Goal: Book appointment/travel/reservation

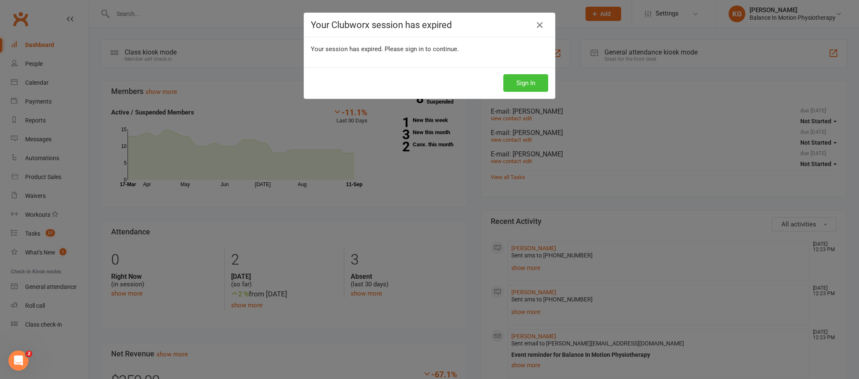
click at [516, 81] on button "Sign In" at bounding box center [525, 83] width 45 height 18
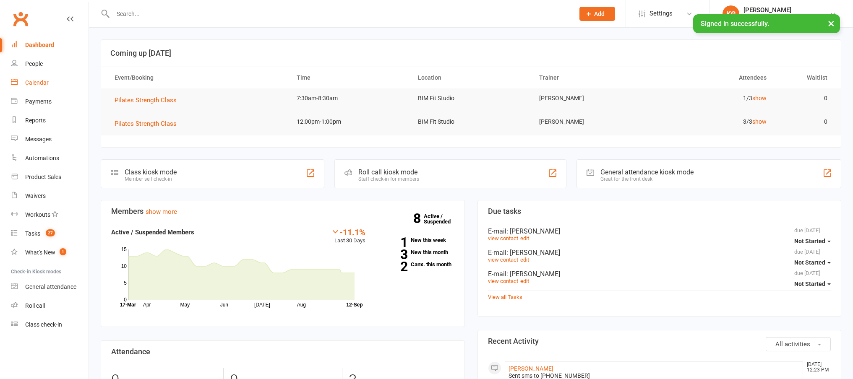
click at [44, 85] on div "Calendar" at bounding box center [36, 82] width 23 height 7
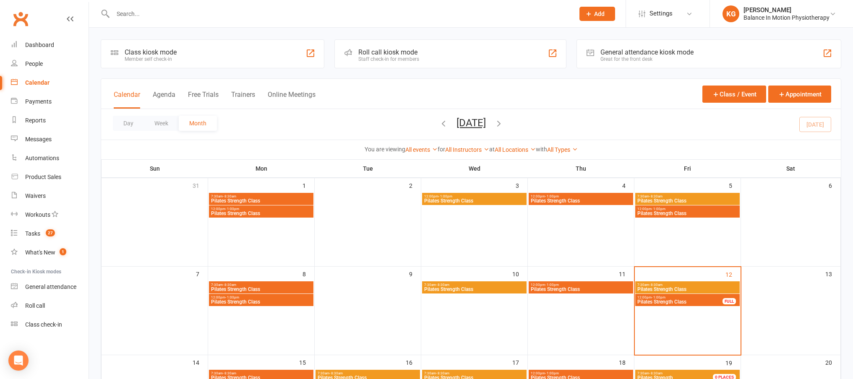
click at [703, 289] on span "Pilates Strength Class" at bounding box center [687, 289] width 101 height 5
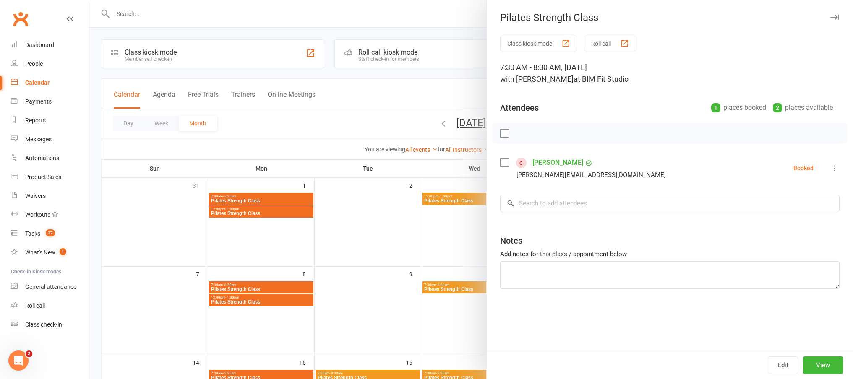
click at [441, 284] on div at bounding box center [471, 189] width 764 height 379
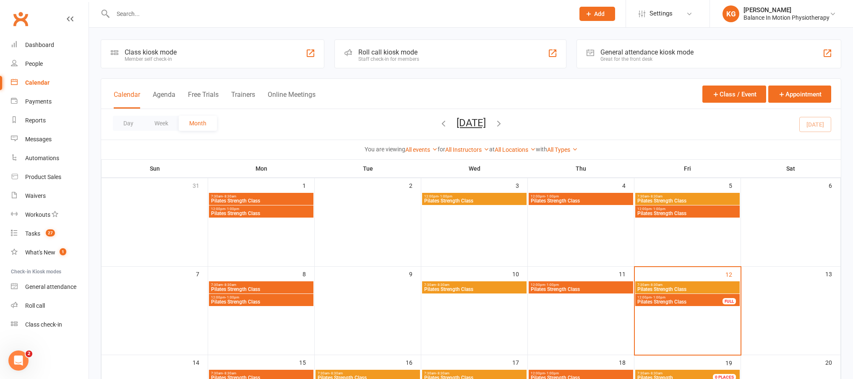
click at [680, 300] on span "Pilates Strength Class" at bounding box center [680, 302] width 86 height 5
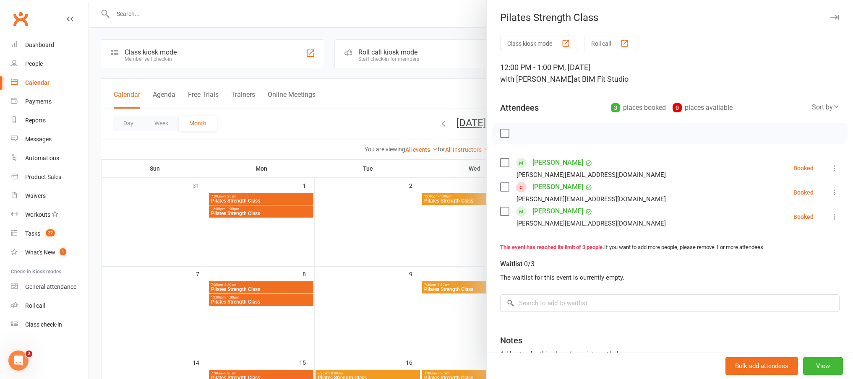
click at [380, 278] on div at bounding box center [471, 189] width 764 height 379
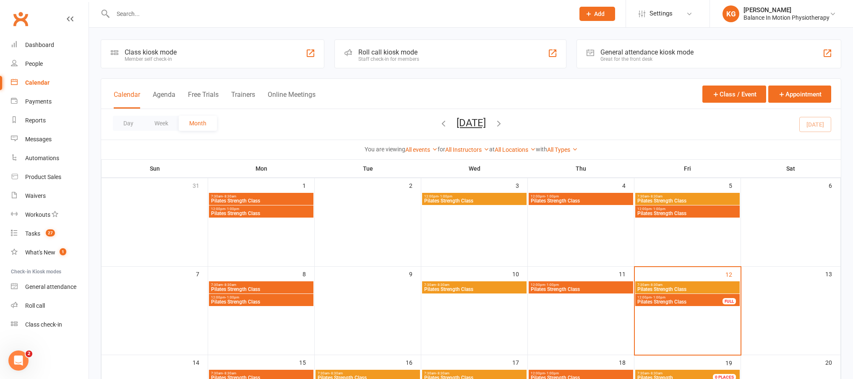
click at [713, 213] on span "Pilates Strength Class" at bounding box center [687, 213] width 101 height 5
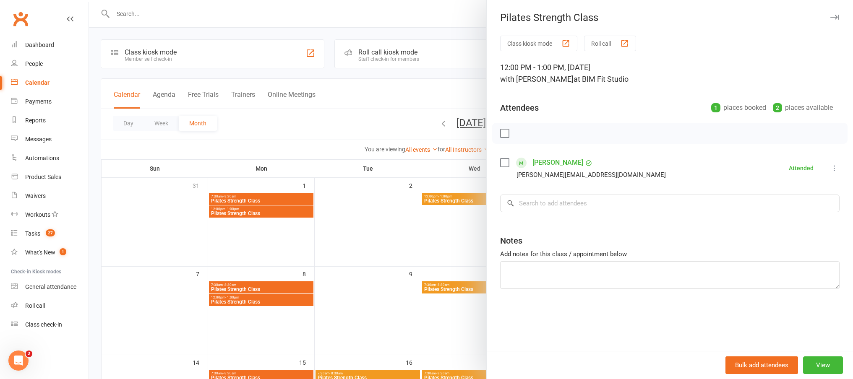
click at [444, 207] on div at bounding box center [471, 189] width 764 height 379
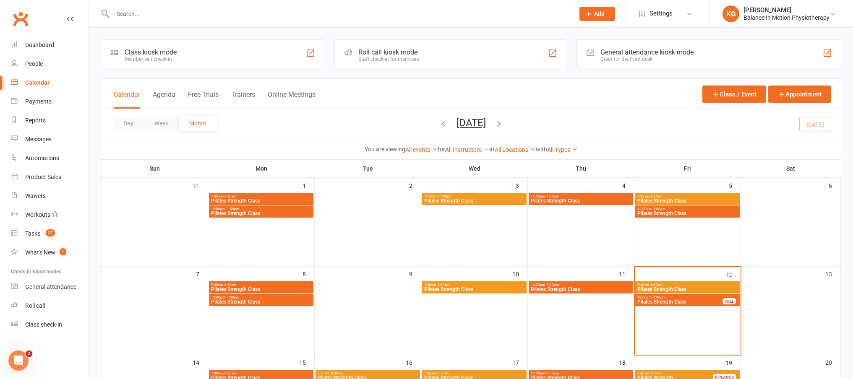
click at [668, 200] on span "Pilates Strength Class" at bounding box center [687, 200] width 101 height 5
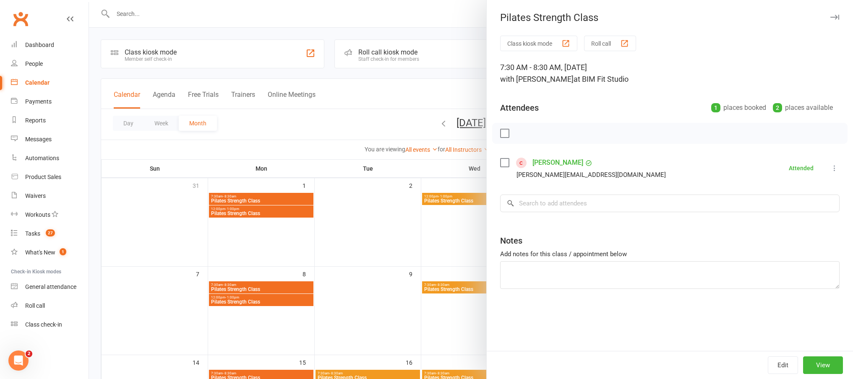
click at [440, 198] on div at bounding box center [471, 189] width 764 height 379
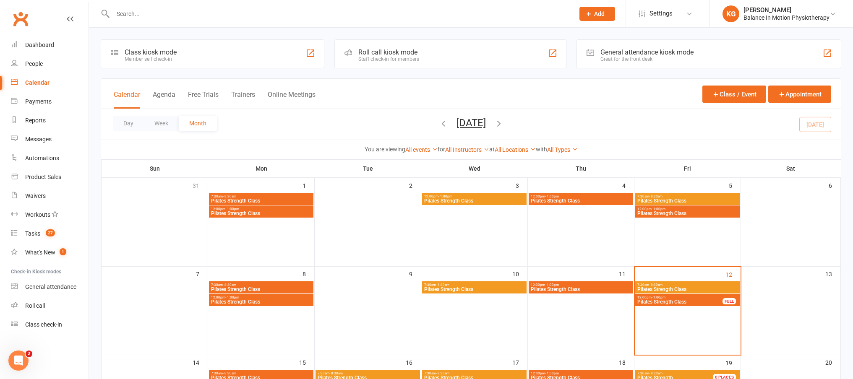
click at [286, 287] on span "7:30am - 8:30am" at bounding box center [261, 285] width 101 height 4
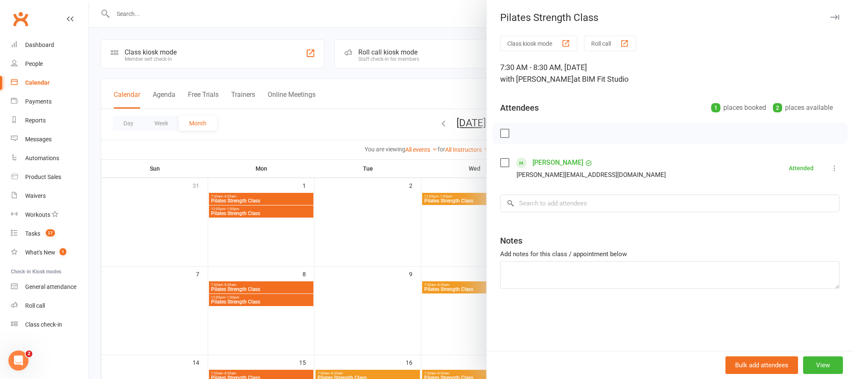
click at [329, 253] on div at bounding box center [471, 189] width 764 height 379
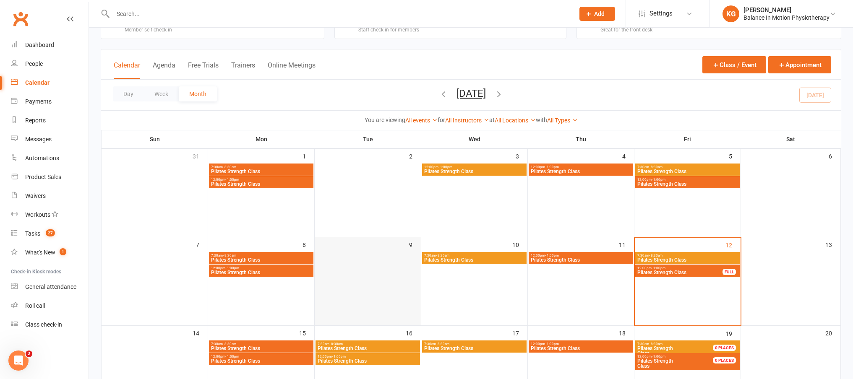
scroll to position [87, 0]
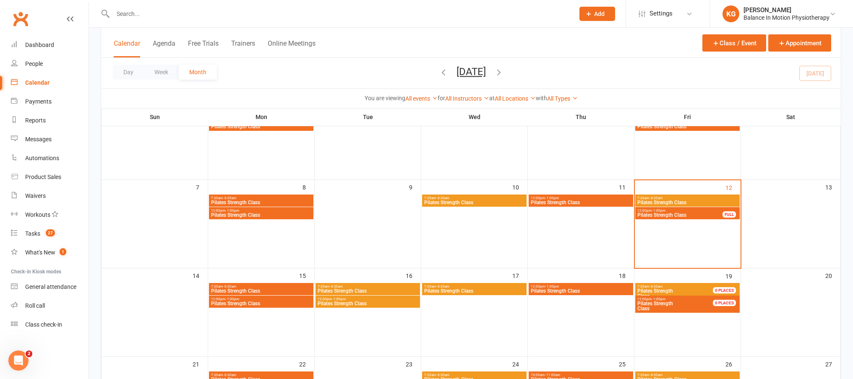
click at [378, 289] on span "Pilates Strength Class" at bounding box center [367, 291] width 101 height 5
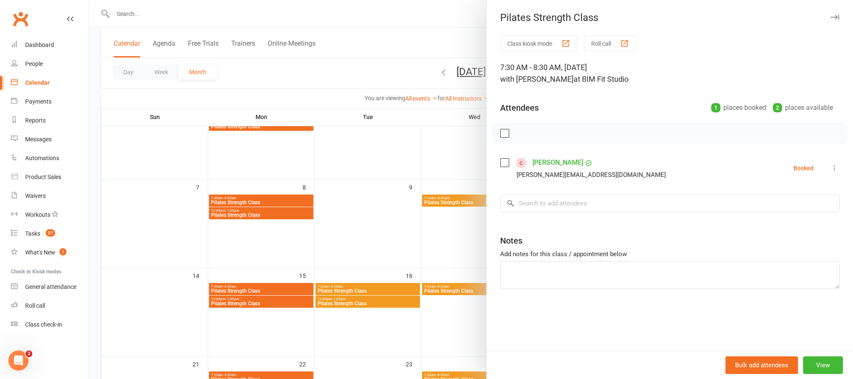
click at [339, 246] on div at bounding box center [471, 189] width 764 height 379
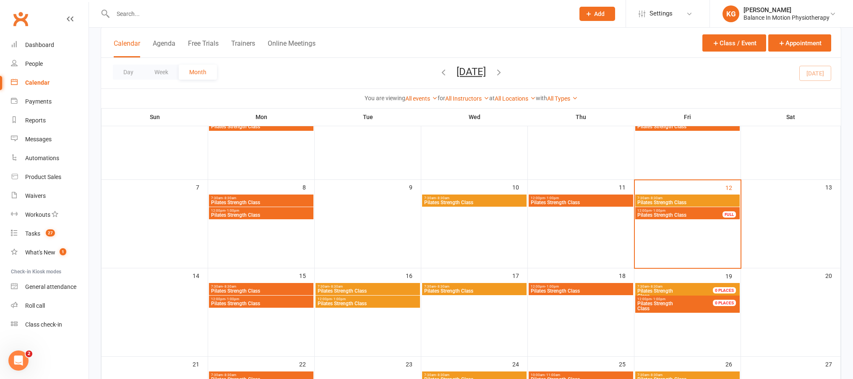
click at [287, 289] on span "Pilates Strength Class" at bounding box center [261, 291] width 101 height 5
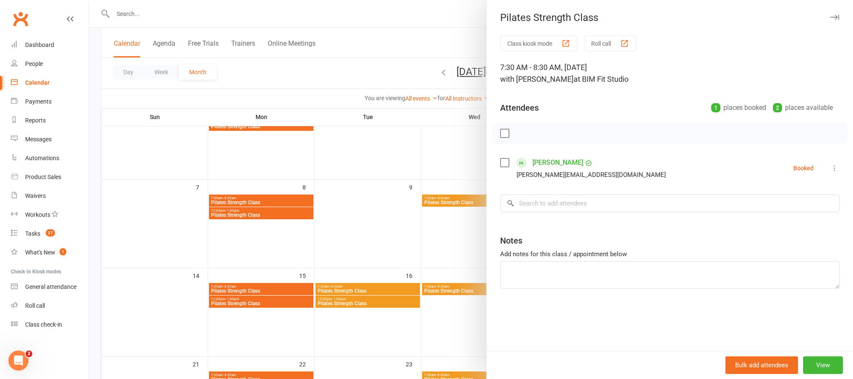
click at [302, 242] on div at bounding box center [471, 189] width 764 height 379
